Goal: Find specific page/section: Find specific page/section

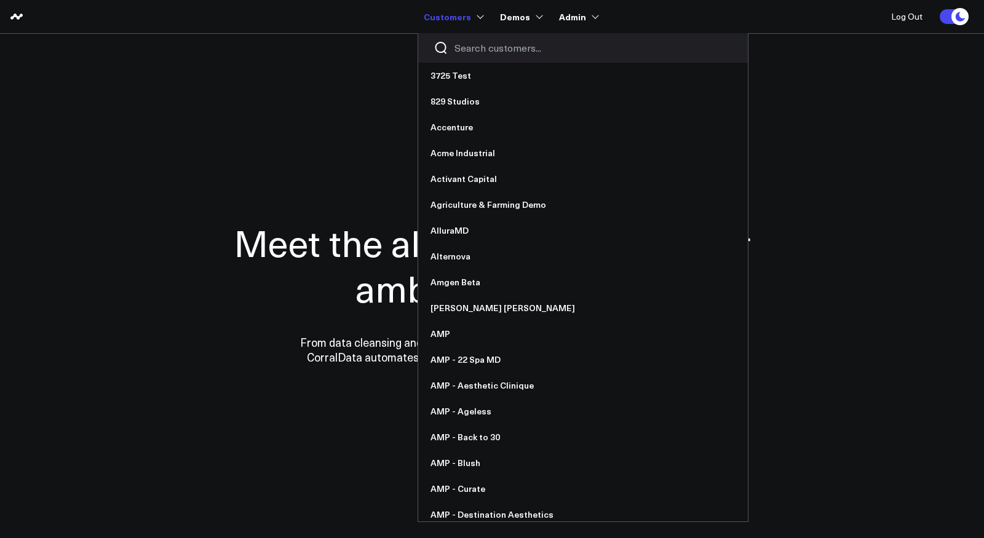
click at [468, 48] on input "Search customers input" at bounding box center [594, 48] width 278 height 14
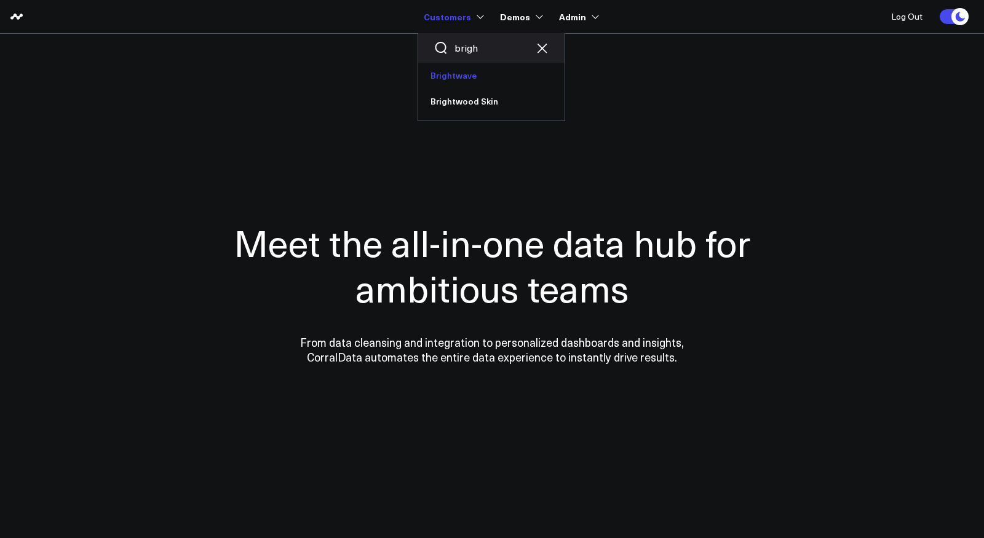
type input "brigh"
click at [470, 77] on link "Brightwave" at bounding box center [491, 76] width 146 height 26
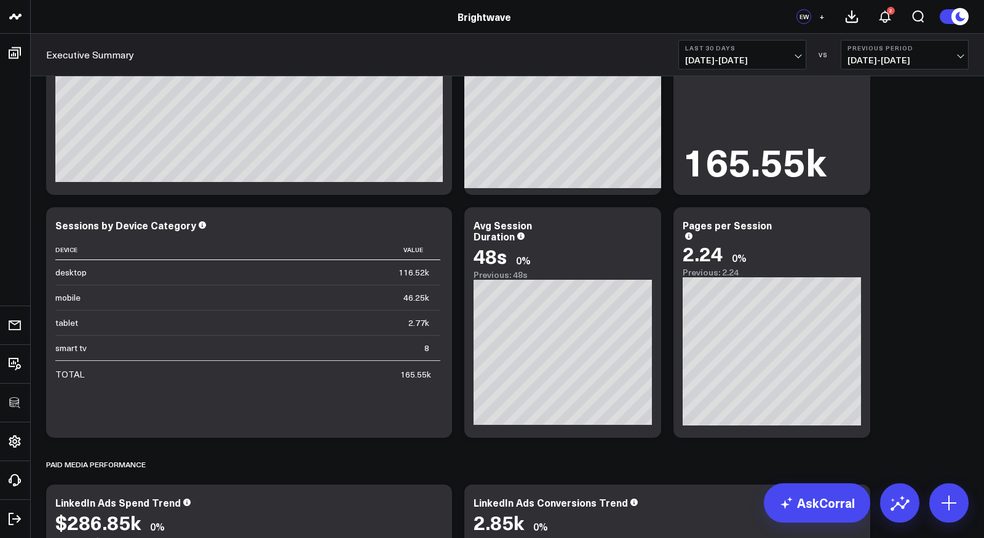
scroll to position [640, 0]
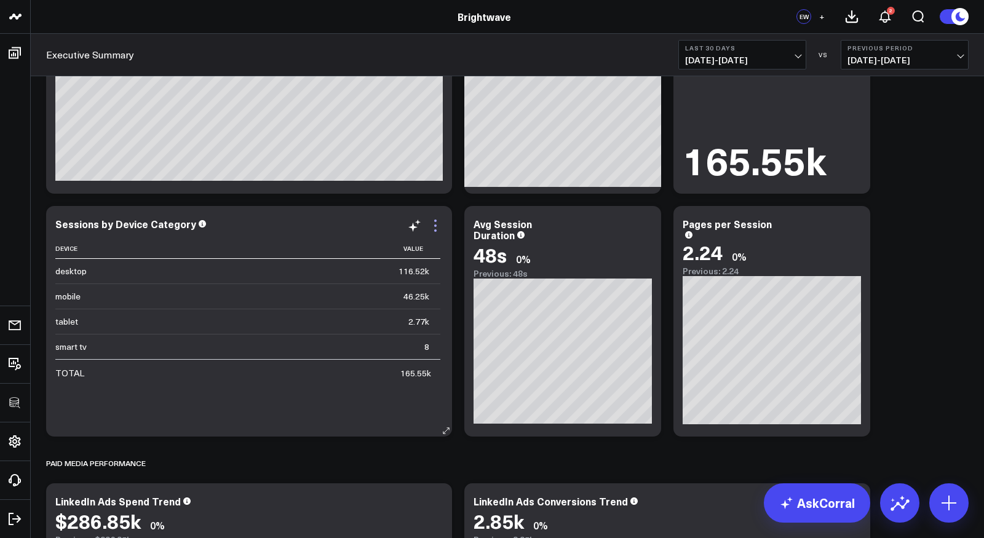
click at [436, 223] on icon at bounding box center [435, 225] width 15 height 15
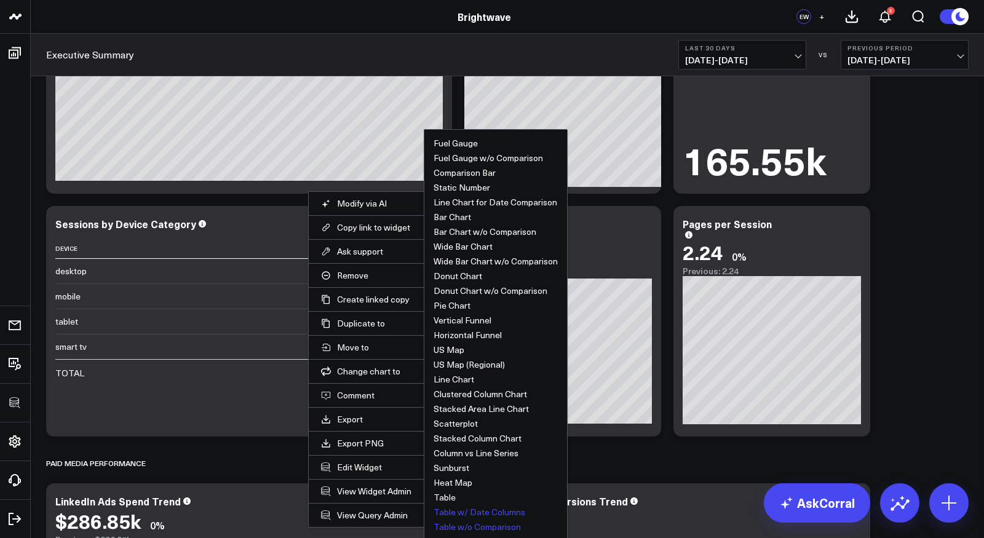
click at [464, 513] on button "Table w/ Date Columns" at bounding box center [480, 512] width 92 height 9
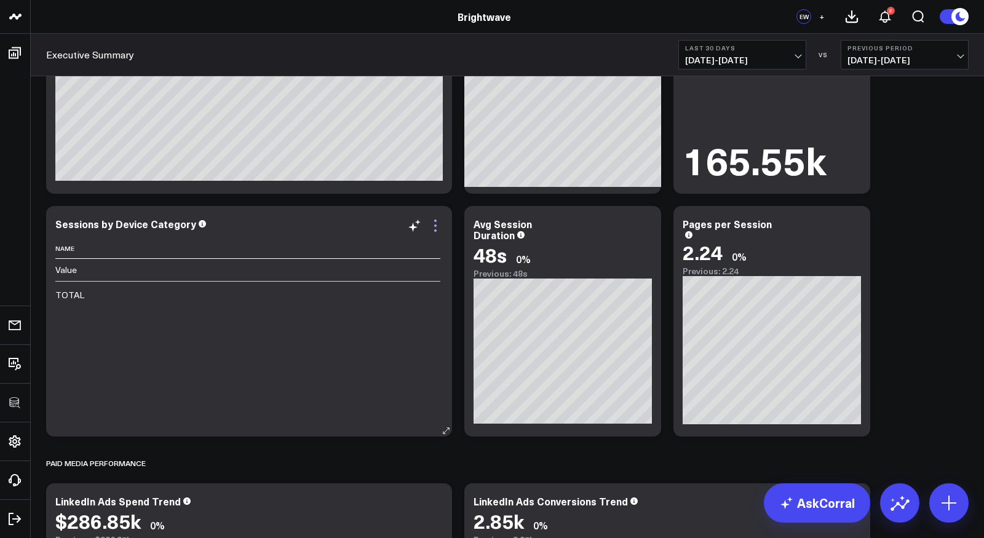
click at [434, 225] on icon at bounding box center [435, 226] width 2 height 2
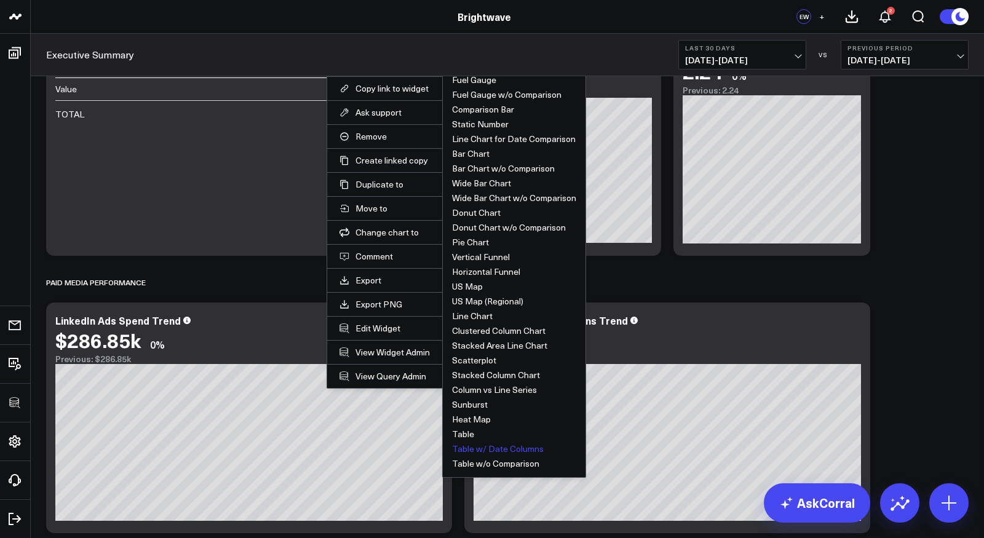
scroll to position [843, 0]
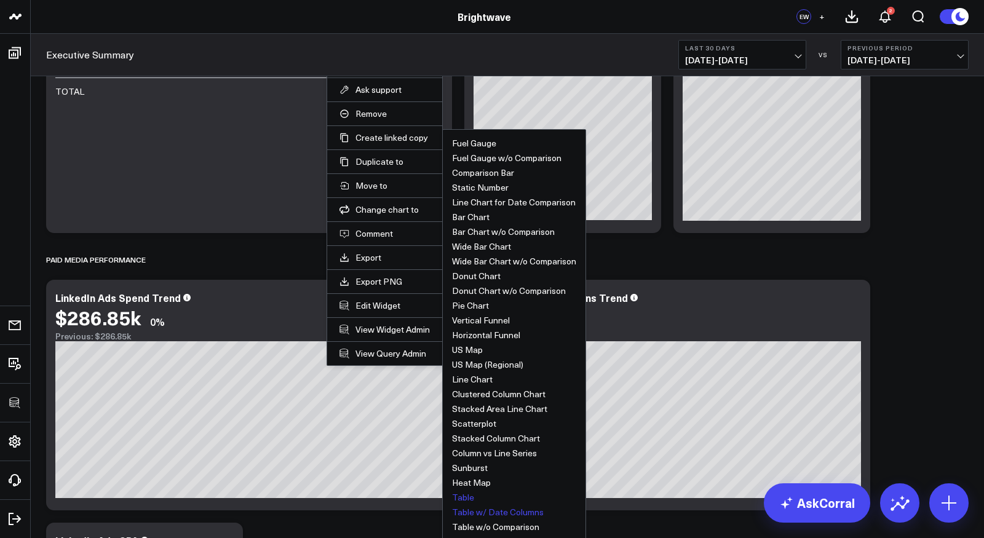
click at [468, 493] on button "Table" at bounding box center [463, 497] width 22 height 9
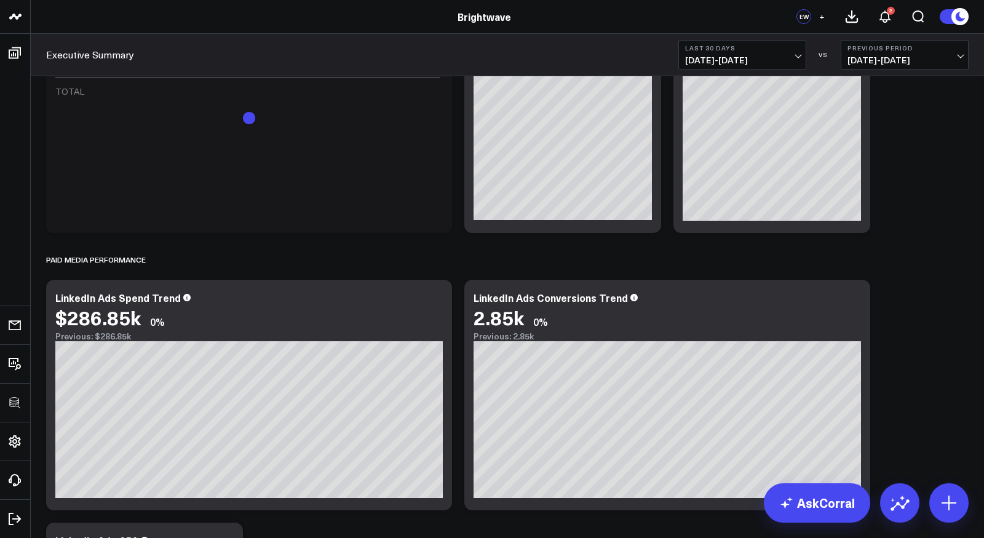
scroll to position [685, 0]
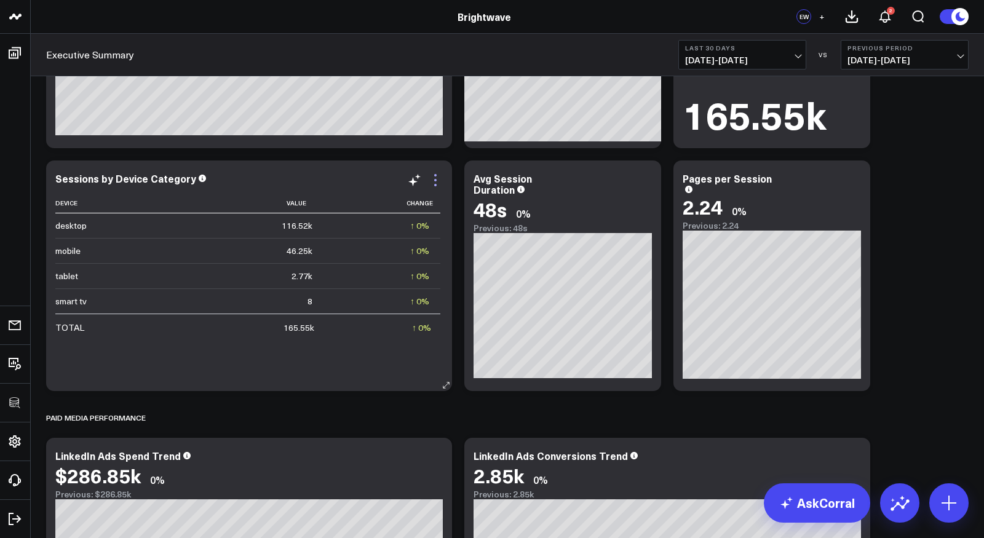
click at [434, 175] on icon at bounding box center [435, 180] width 15 height 15
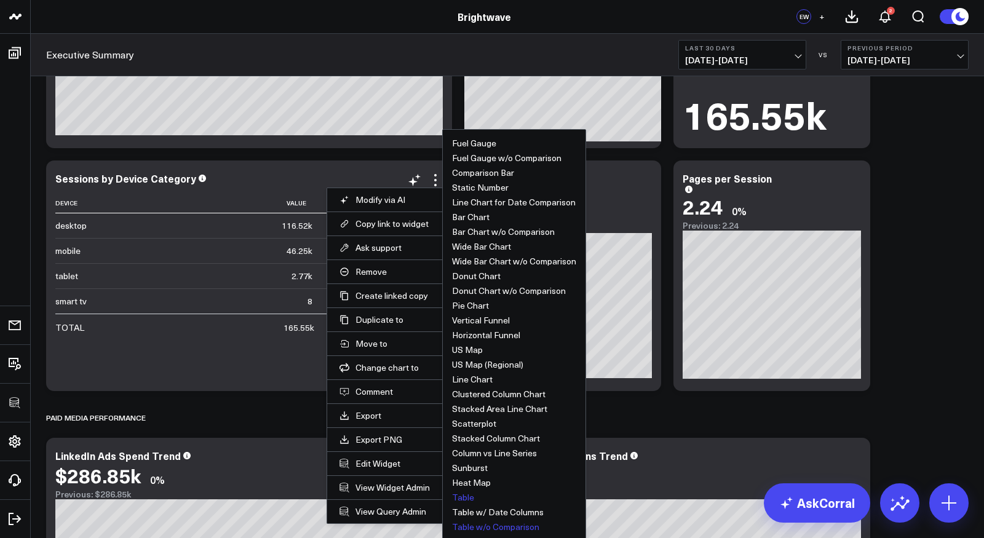
click at [490, 523] on button "Table w/o Comparison" at bounding box center [495, 527] width 87 height 9
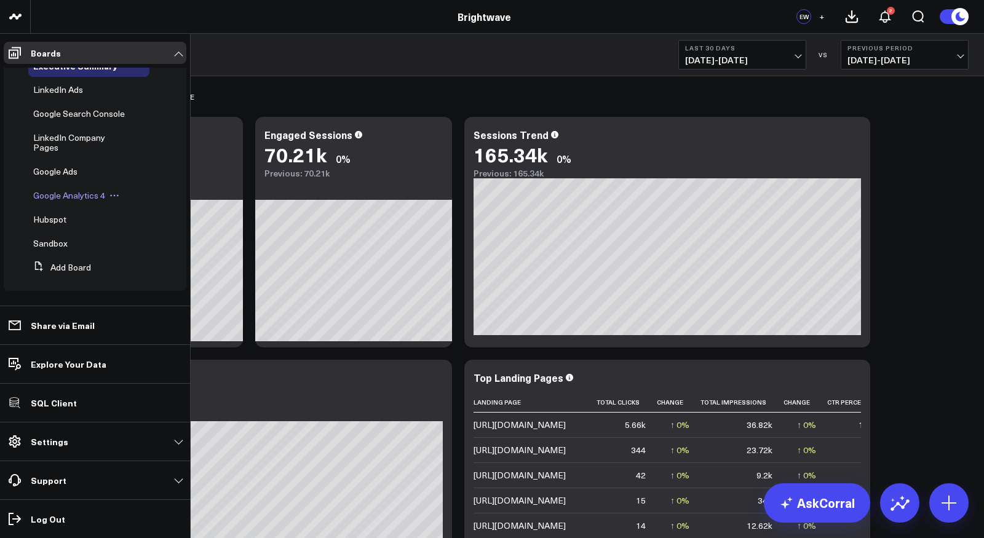
scroll to position [0, 0]
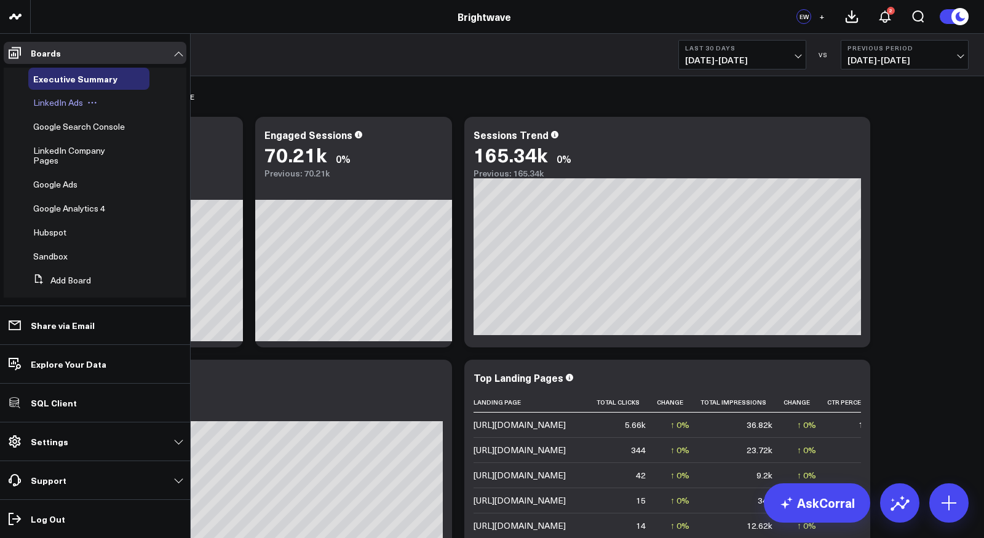
click at [59, 106] on span "LinkedIn Ads" at bounding box center [58, 103] width 50 height 12
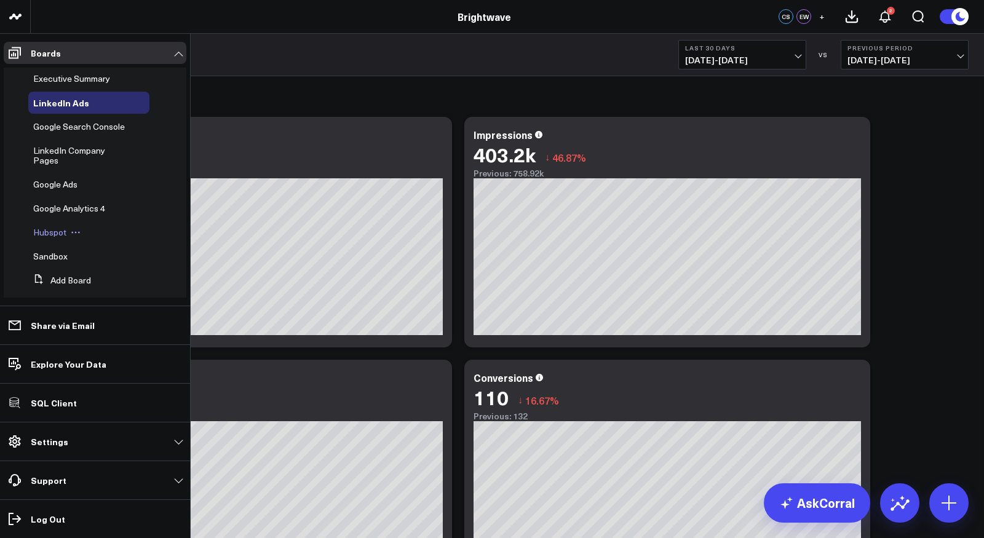
click at [54, 226] on span "Hubspot" at bounding box center [49, 232] width 33 height 12
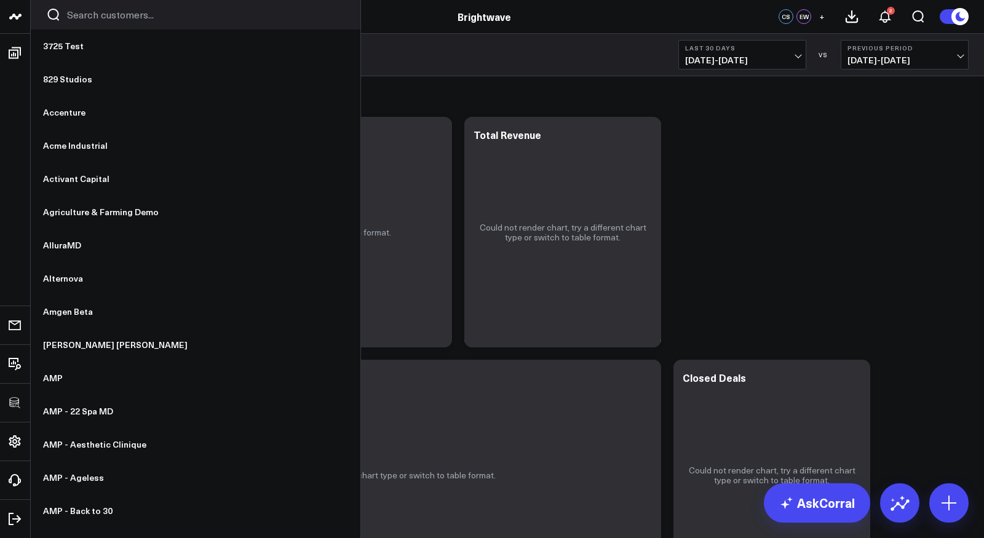
click at [106, 17] on input "Search customers input" at bounding box center [206, 15] width 278 height 14
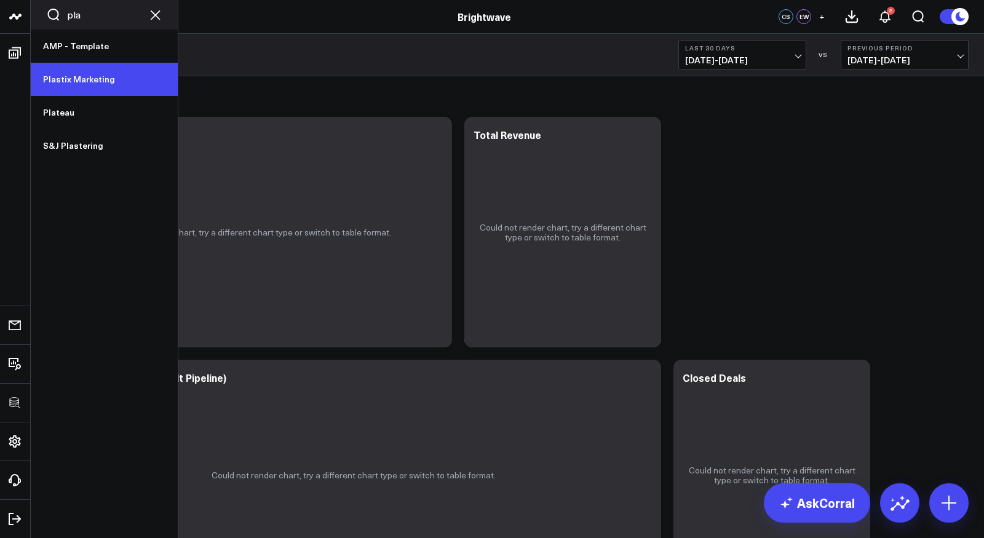
type input "pla"
click at [86, 75] on link "Plastix Marketing" at bounding box center [104, 79] width 147 height 33
